Goal: Find specific page/section: Find specific page/section

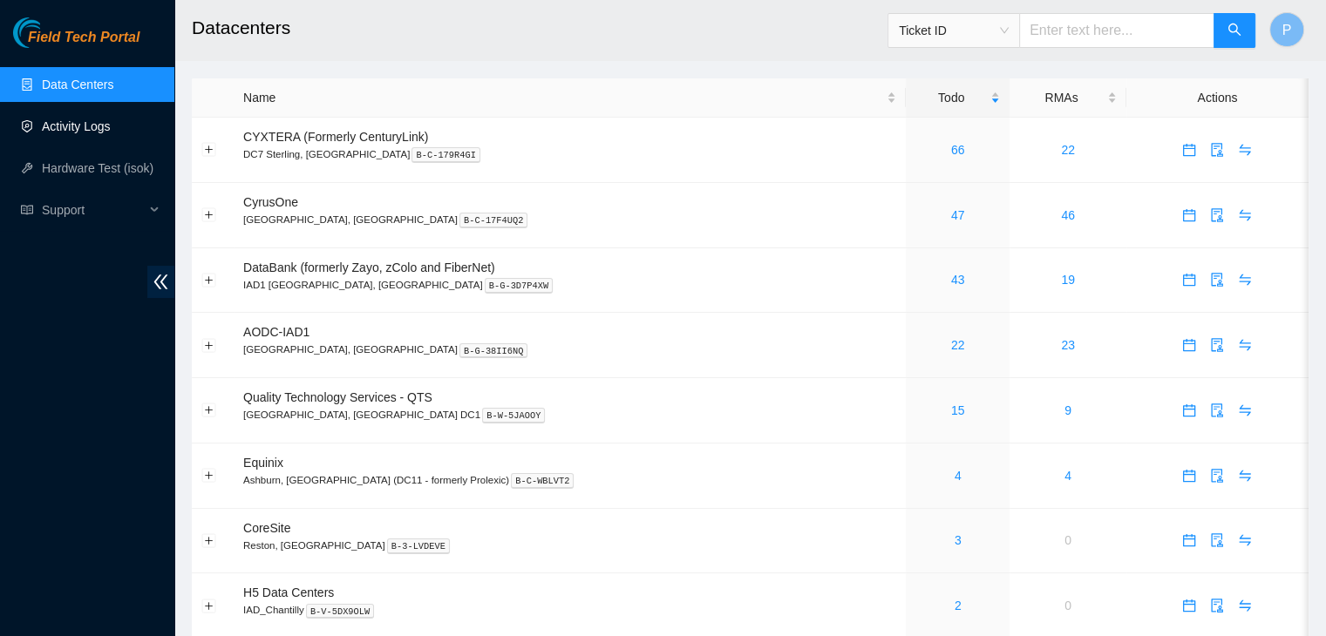
click at [111, 128] on link "Activity Logs" at bounding box center [76, 126] width 69 height 14
